Goal: Information Seeking & Learning: Learn about a topic

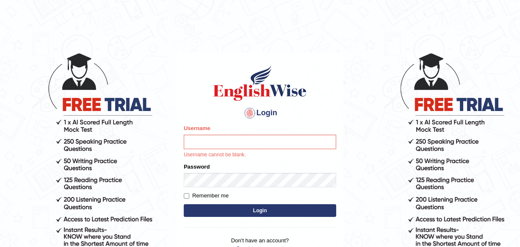
click at [227, 140] on input "Username" at bounding box center [260, 142] width 153 height 14
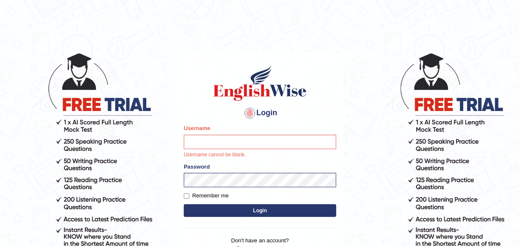
type input "Leena49"
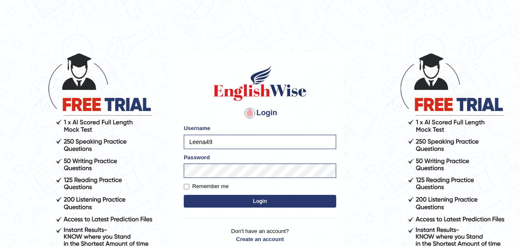
click at [258, 195] on button "Login" at bounding box center [260, 201] width 153 height 13
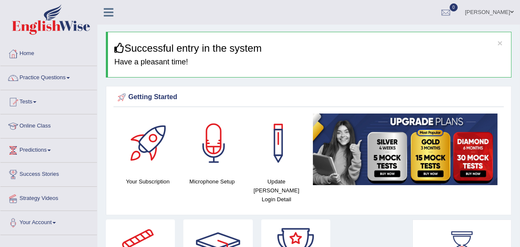
drag, startPoint x: 59, startPoint y: 77, endPoint x: 64, endPoint y: 78, distance: 4.8
click at [59, 77] on link "Practice Questions" at bounding box center [48, 76] width 97 height 21
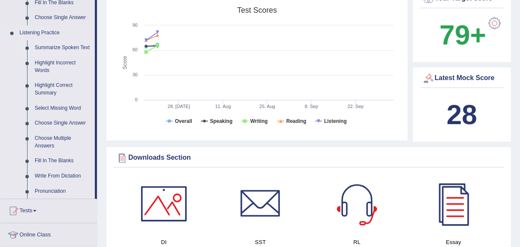
scroll to position [424, 0]
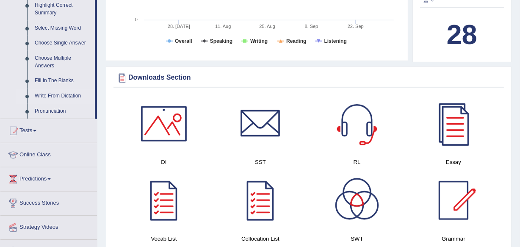
click at [63, 94] on link "Write From Dictation" at bounding box center [63, 96] width 64 height 15
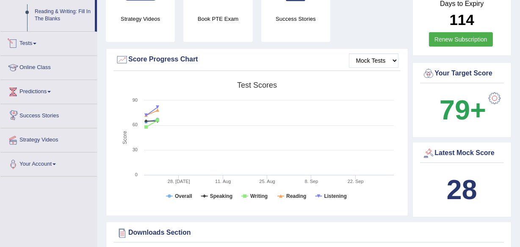
scroll to position [395, 0]
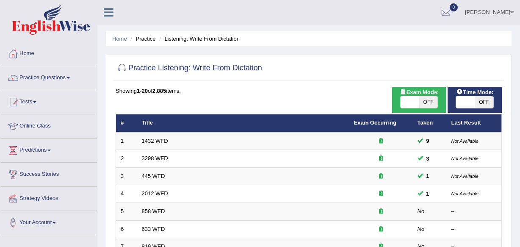
click at [152, 138] on link "1432 WFD" at bounding box center [155, 141] width 26 height 6
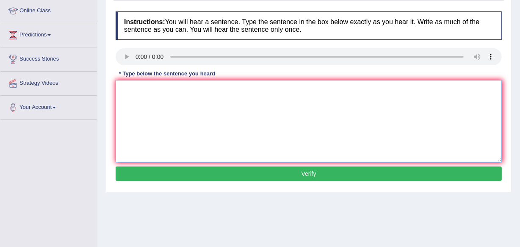
click at [135, 86] on textarea at bounding box center [309, 121] width 386 height 82
type textarea "More physical activity is beneficial to your health healths."
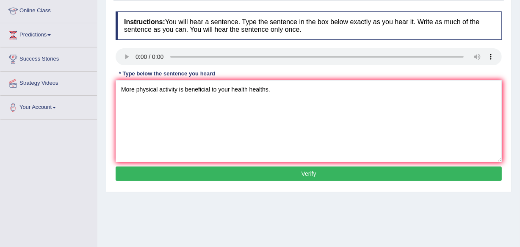
click at [215, 172] on button "Verify" at bounding box center [309, 173] width 386 height 14
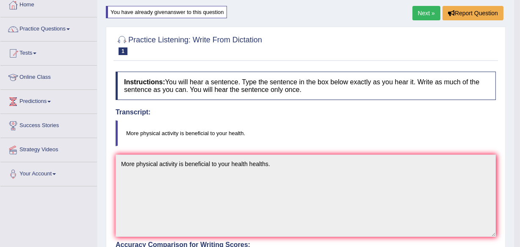
scroll to position [38, 0]
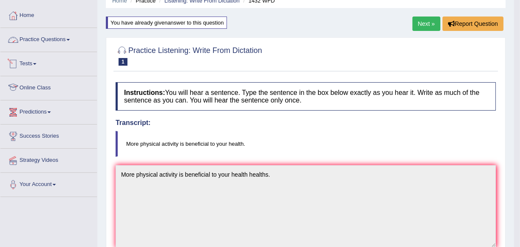
click at [54, 34] on link "Practice Questions" at bounding box center [48, 38] width 97 height 21
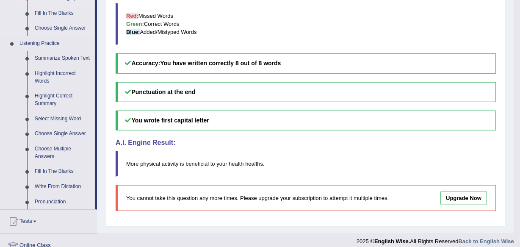
scroll to position [347, 0]
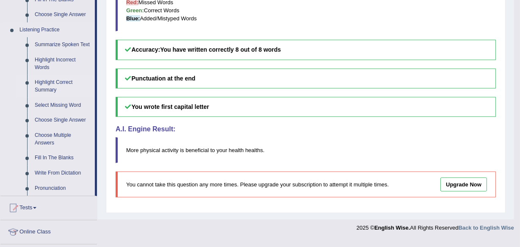
click at [53, 84] on link "Highlight Correct Summary" at bounding box center [63, 86] width 64 height 22
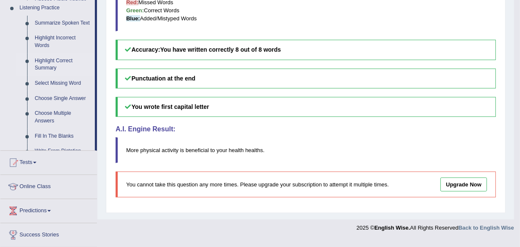
scroll to position [150, 0]
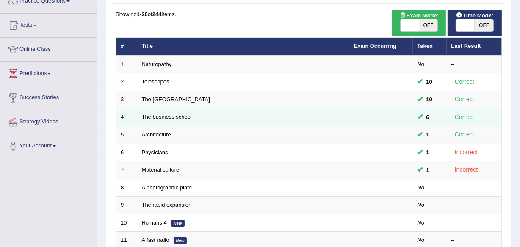
click at [177, 114] on link "The business school" at bounding box center [167, 117] width 50 height 6
